Goal: Task Accomplishment & Management: Manage account settings

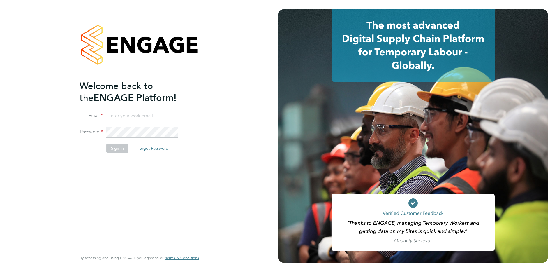
type input "garymcevatt@legacie.co.uk"
click at [117, 149] on button "Sign In" at bounding box center [117, 147] width 22 height 9
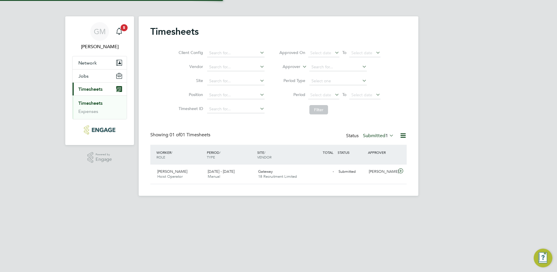
scroll to position [15, 51]
click at [190, 171] on div "Jason Lawerence Hoist Operator 18 - 24 Aug 2025" at bounding box center [180, 174] width 50 height 15
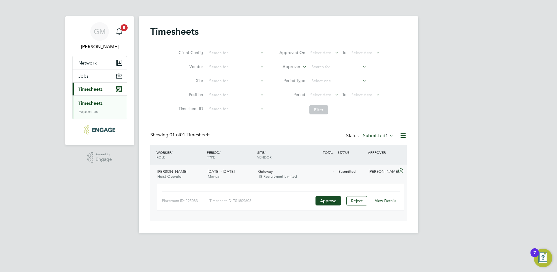
click at [384, 202] on link "View Details" at bounding box center [385, 200] width 21 height 5
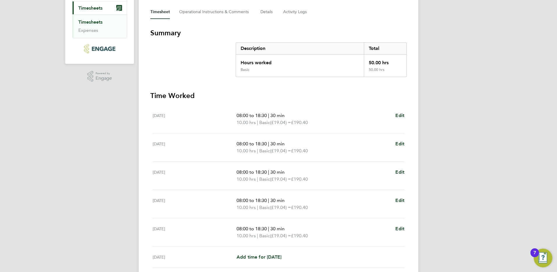
scroll to position [150, 0]
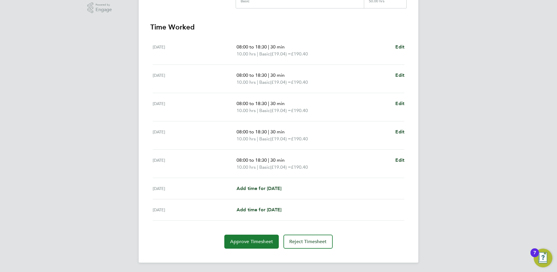
click at [252, 240] on span "Approve Timesheet" at bounding box center [251, 241] width 43 height 6
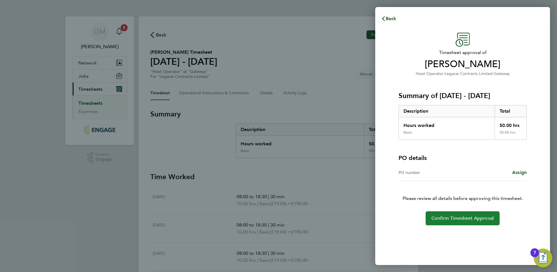
click at [454, 219] on span "Confirm Timesheet Approval" at bounding box center [463, 218] width 62 height 6
